Goal: Information Seeking & Learning: Compare options

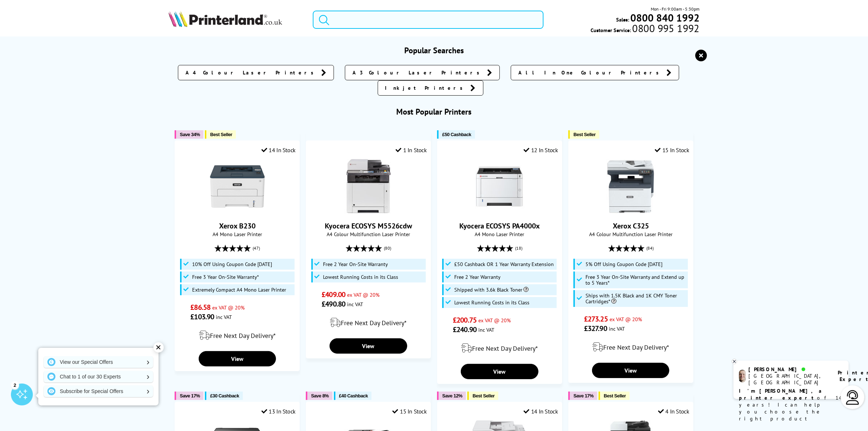
click at [372, 14] on input "search" at bounding box center [428, 20] width 230 height 18
paste input "4302fdw"
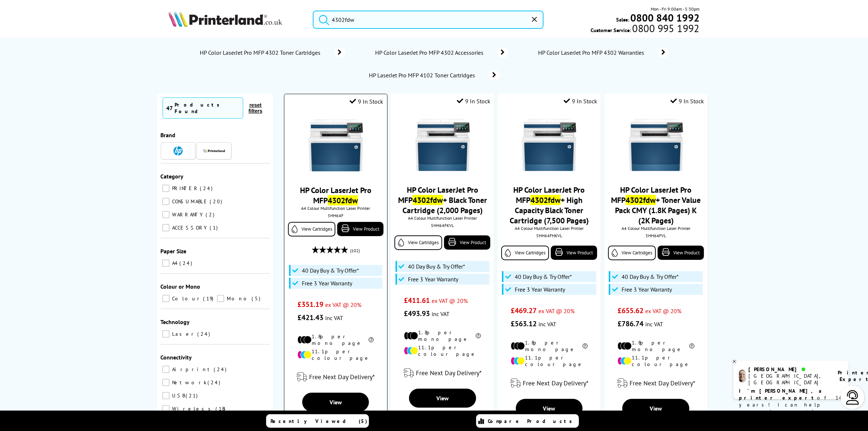
type input "4302fdw"
click at [338, 135] on img at bounding box center [335, 145] width 55 height 55
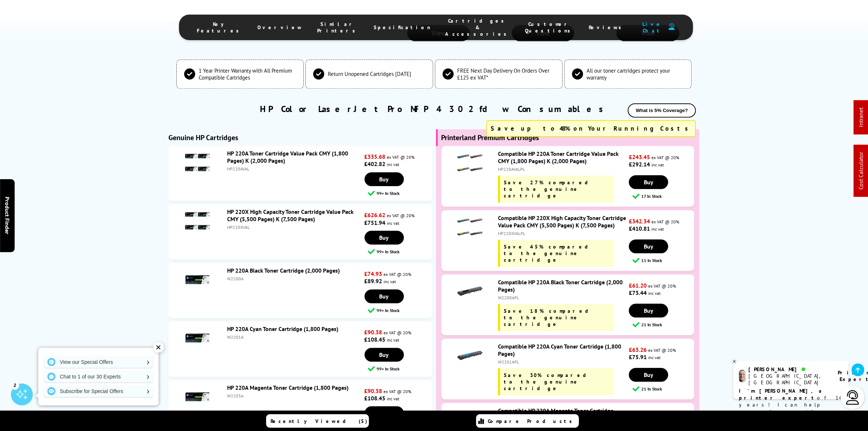
scroll to position [2620, 0]
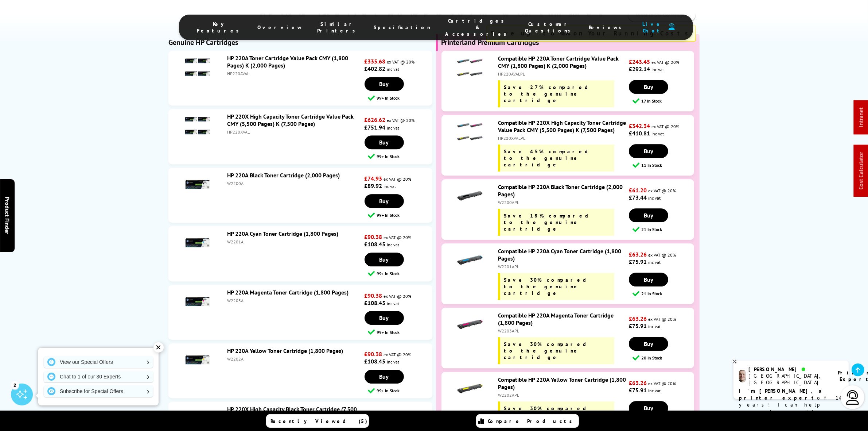
click at [237, 129] on div "HP220XVAL" at bounding box center [295, 131] width 136 height 5
copy div "HP220XVAL"
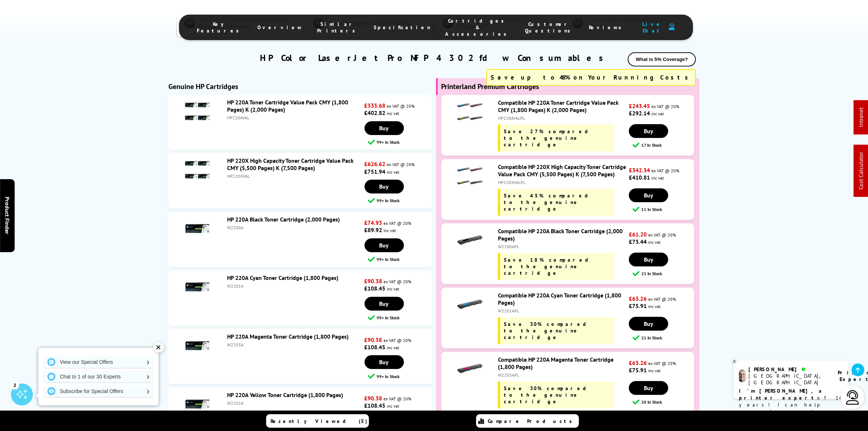
scroll to position [2575, 0]
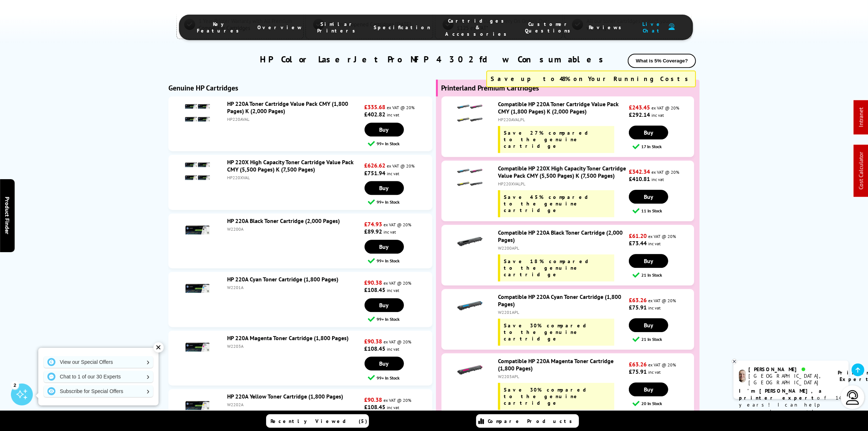
click at [242, 116] on div "HP220AVAL" at bounding box center [295, 118] width 136 height 5
copy div "HP220AVAL"
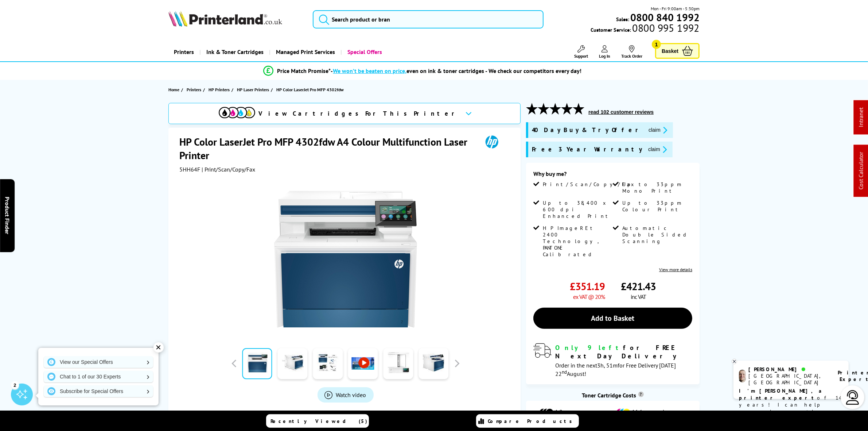
scroll to position [0, 0]
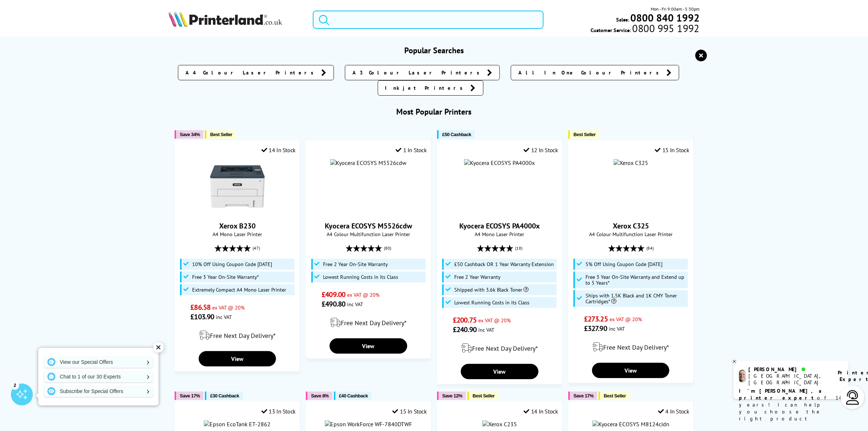
click at [422, 24] on input "search" at bounding box center [428, 20] width 230 height 18
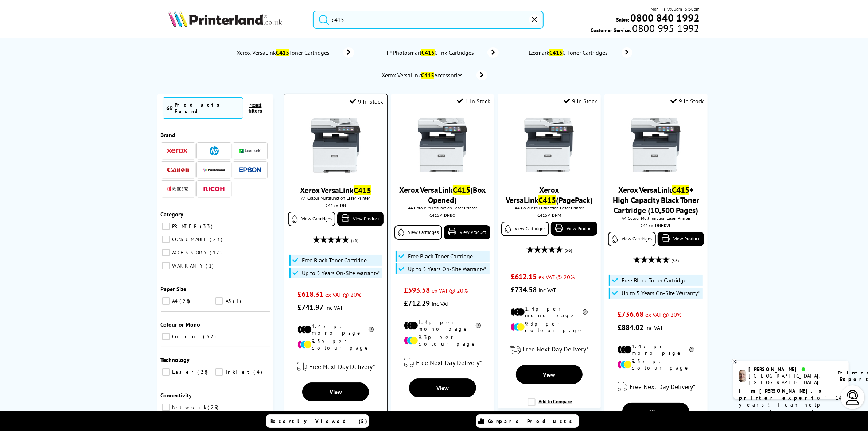
type input "c415"
click at [334, 155] on img at bounding box center [335, 145] width 55 height 55
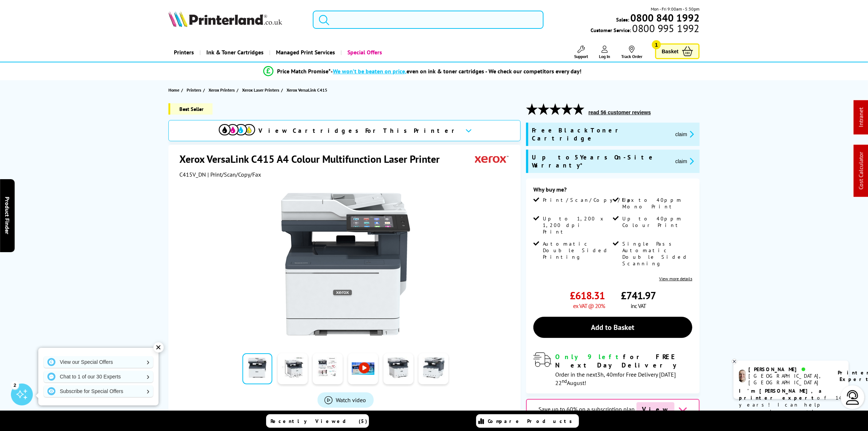
click at [374, 21] on input "search" at bounding box center [428, 20] width 230 height 18
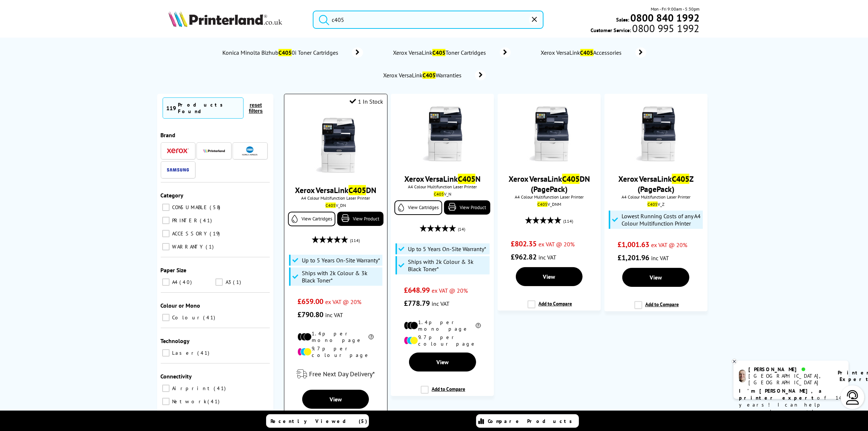
type input "c405"
click at [349, 139] on img at bounding box center [335, 145] width 55 height 55
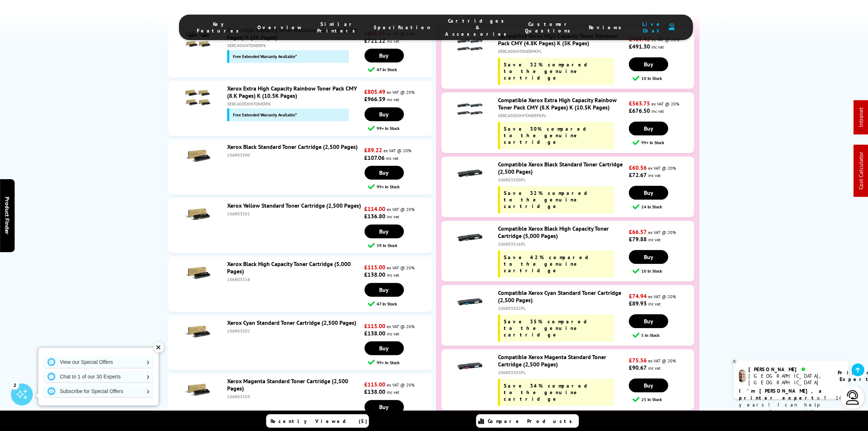
scroll to position [2461, 0]
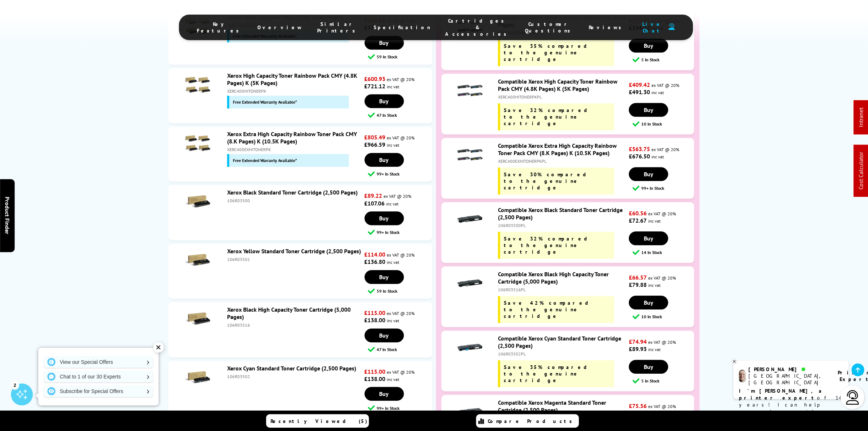
click at [513, 158] on div "XERC400EXHITONERPKPL" at bounding box center [562, 160] width 129 height 5
copy div "XERC400EXHITONERPKPL"
click at [514, 142] on div "Compatible Xerox Extra High Capacity Rainbow Toner Pack CMY (8.K Pages) K (10.5…" at bounding box center [561, 168] width 135 height 52
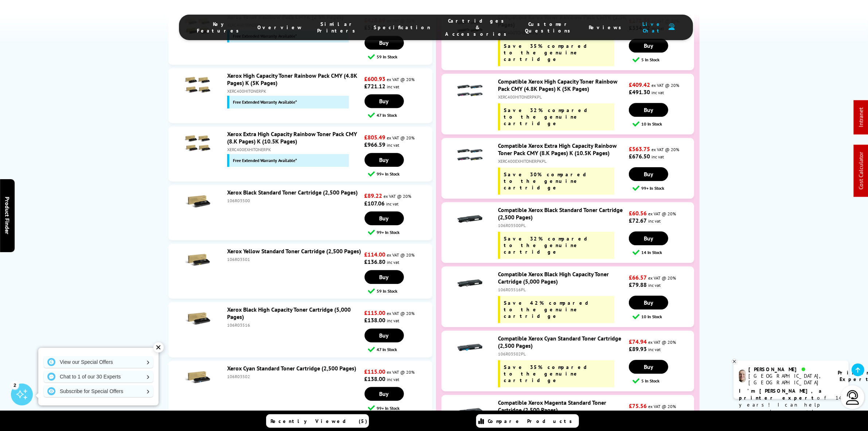
click at [518, 158] on div "XERC400EXHITONERPKPL" at bounding box center [562, 160] width 129 height 5
copy div "XERC400EXHITONERPKPL"
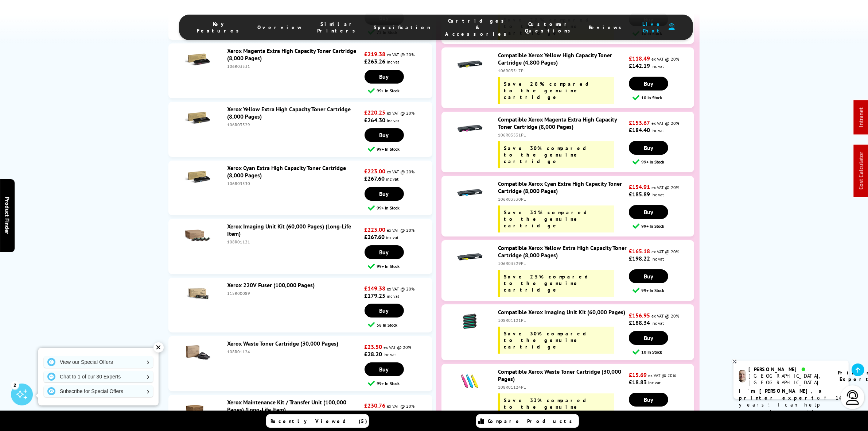
scroll to position [3144, 0]
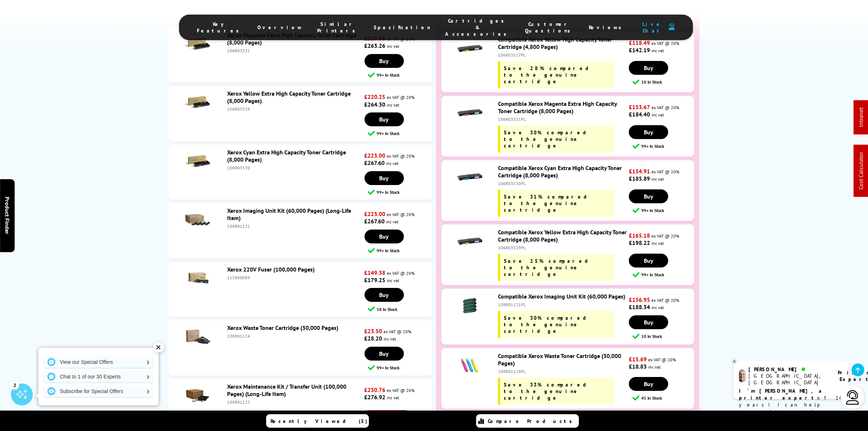
click at [515, 368] on div "108R01124PL" at bounding box center [562, 370] width 129 height 5
copy div "108R01124PL"
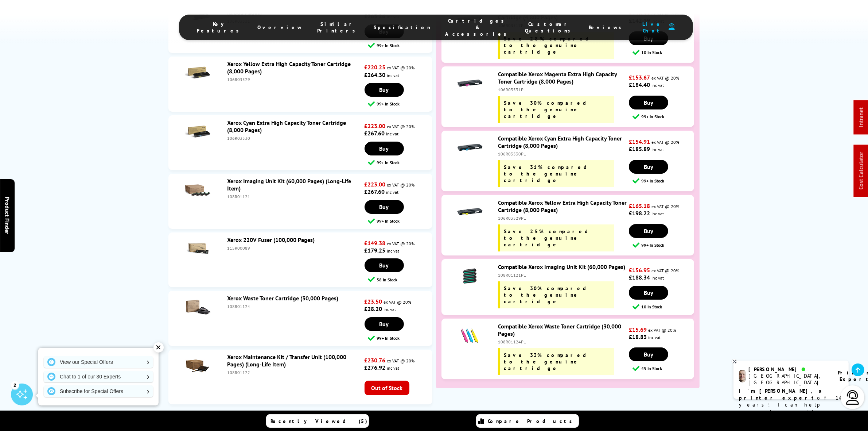
scroll to position [3190, 0]
